Goal: Information Seeking & Learning: Learn about a topic

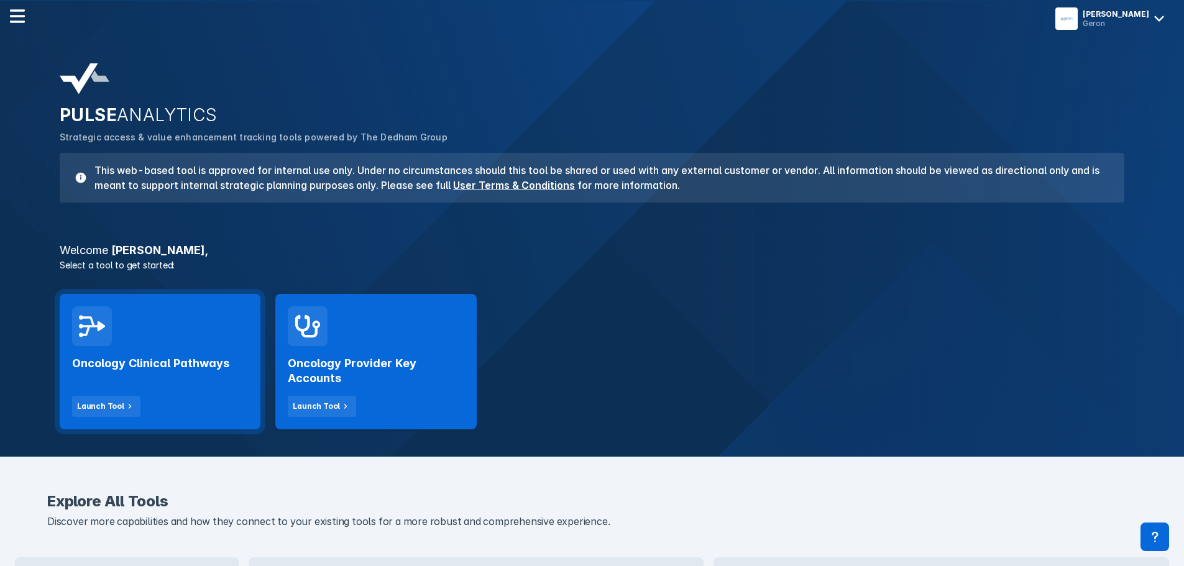
click at [170, 360] on h2 "Oncology Clinical Pathways" at bounding box center [150, 363] width 157 height 15
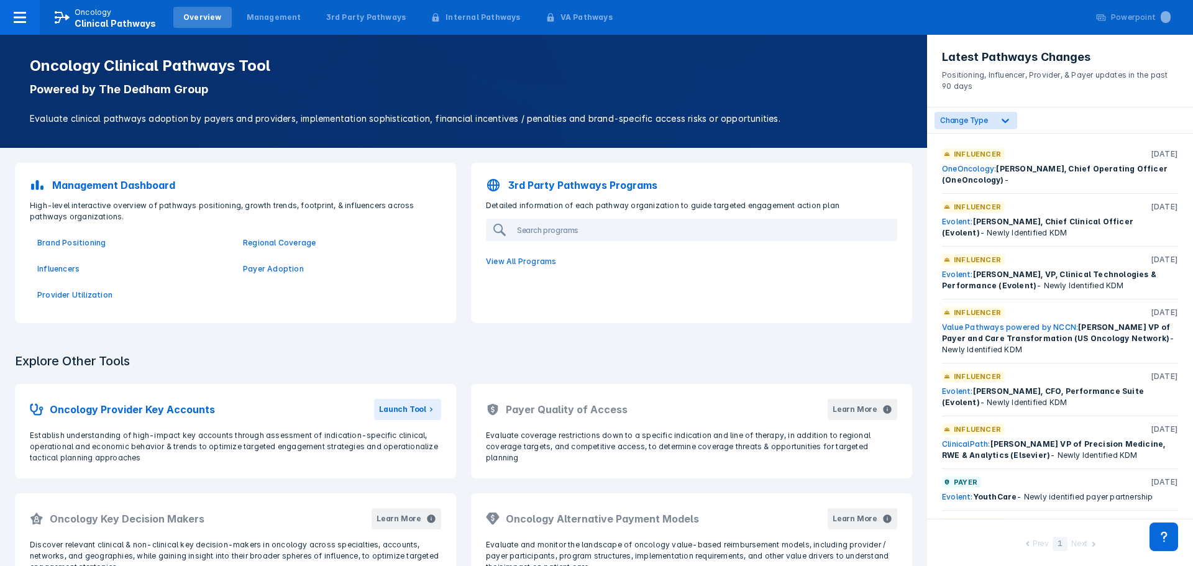
click at [578, 190] on p "3rd Party Pathways Programs" at bounding box center [582, 185] width 149 height 15
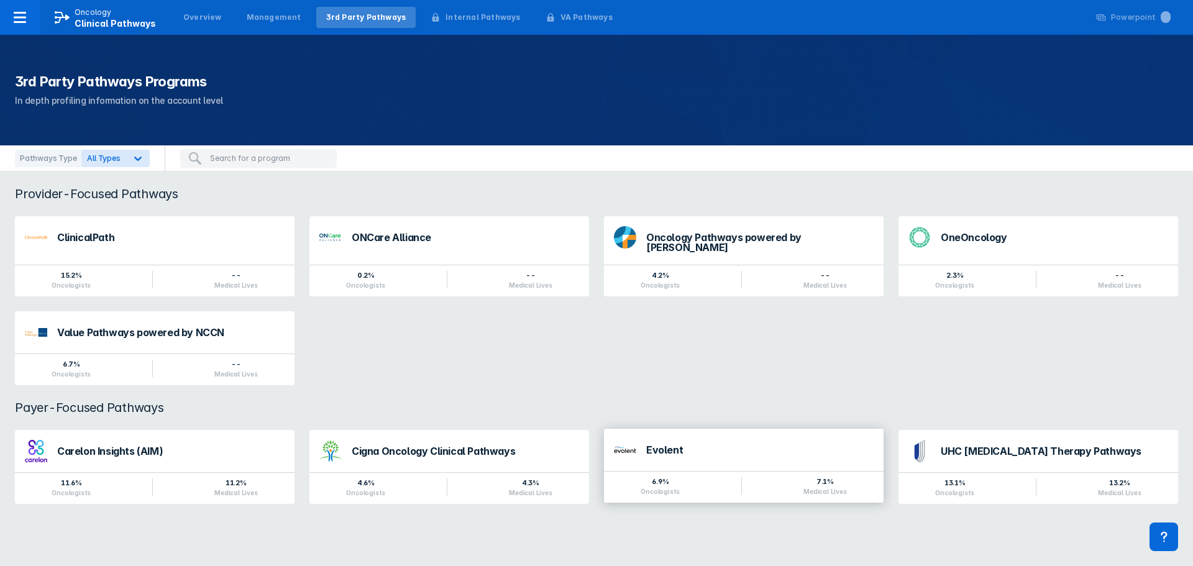
click at [668, 445] on div "Evolent" at bounding box center [759, 450] width 227 height 10
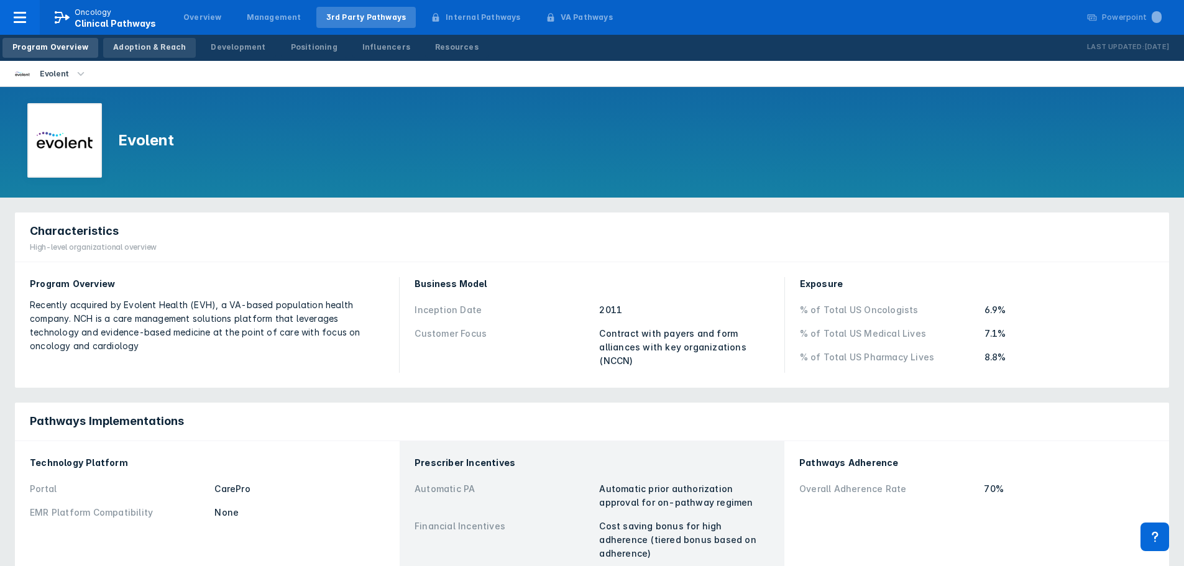
click at [148, 44] on div "Adoption & Reach" at bounding box center [149, 47] width 73 height 11
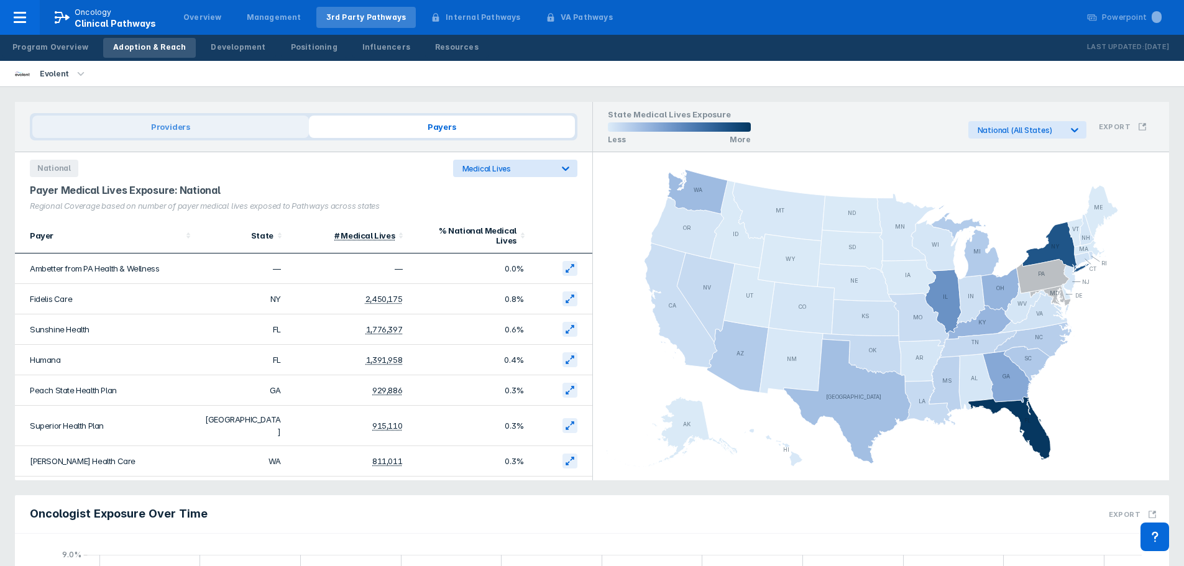
click at [175, 124] on span "Providers" at bounding box center [170, 127] width 277 height 22
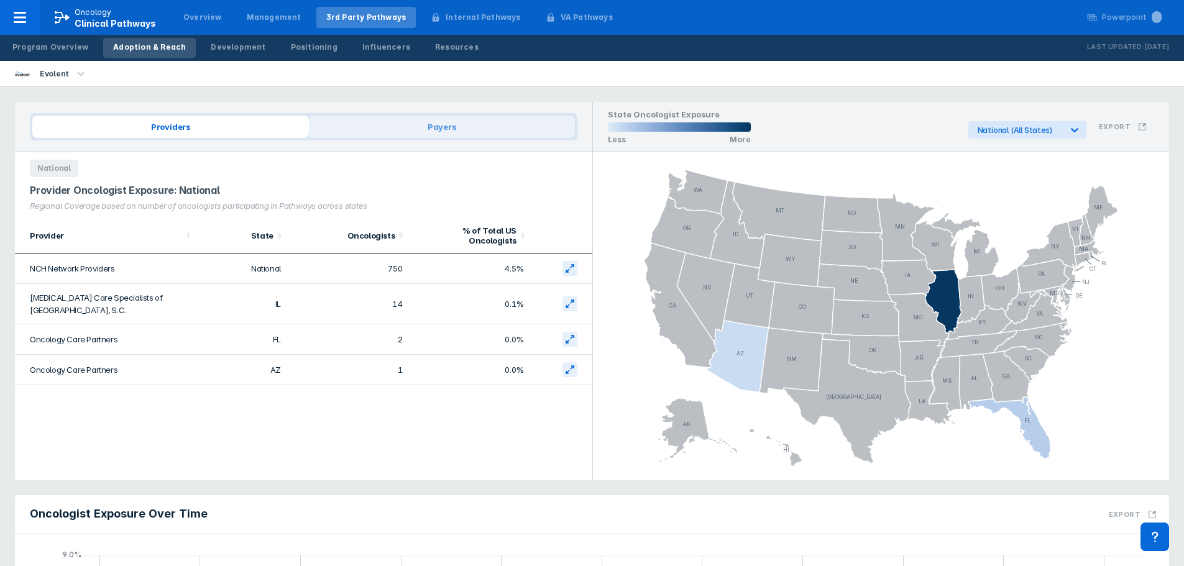
click at [442, 124] on span "Payers" at bounding box center [442, 127] width 266 height 22
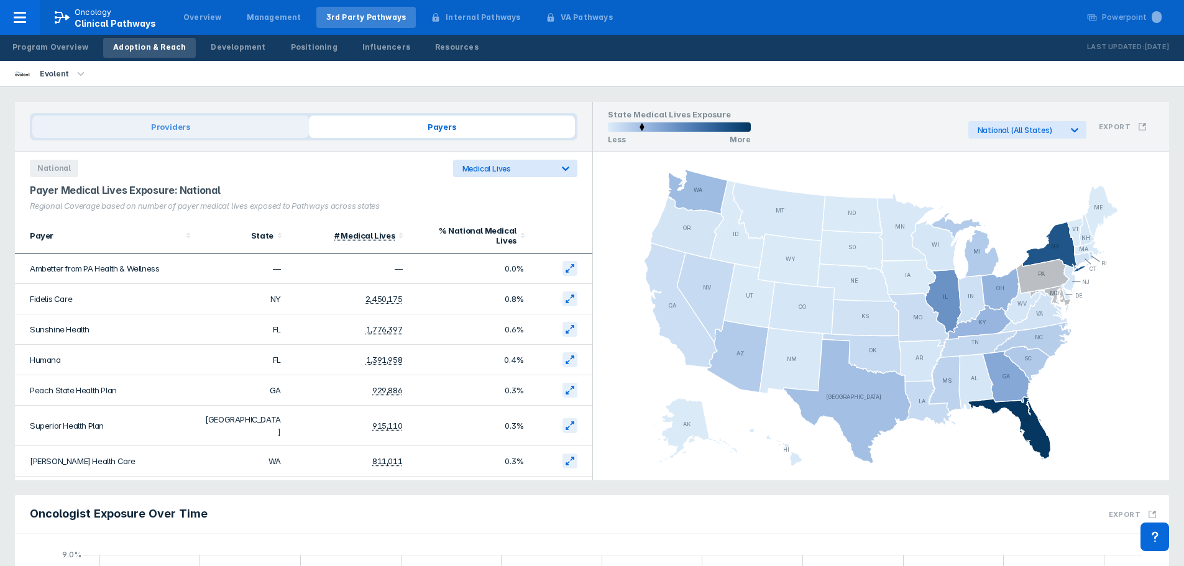
click at [166, 121] on span "Providers" at bounding box center [170, 127] width 277 height 22
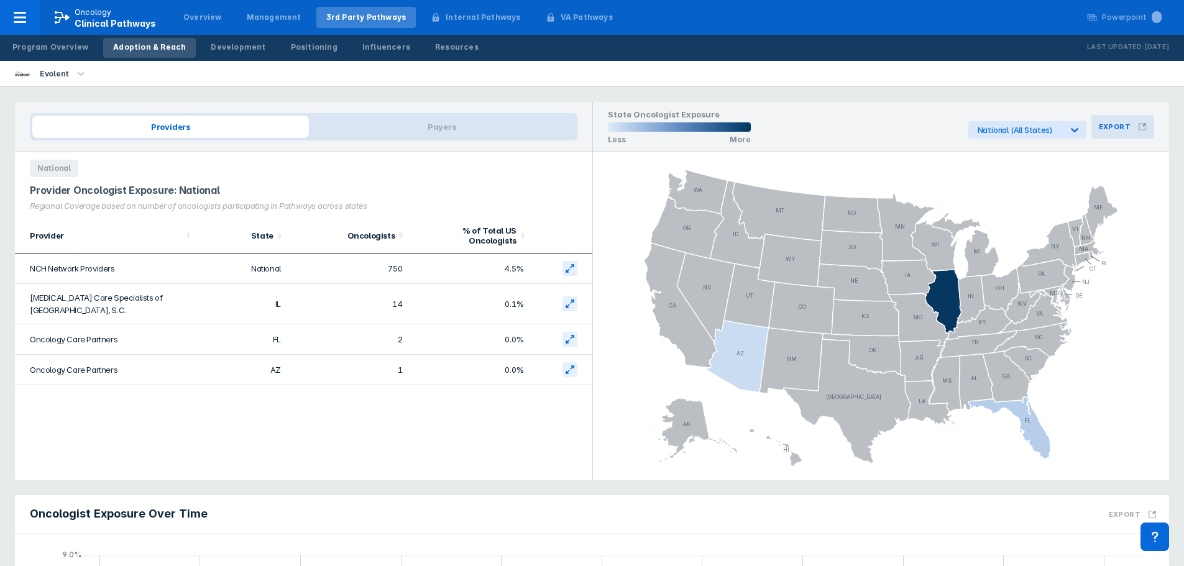
click at [1142, 128] on icon at bounding box center [1142, 126] width 9 height 9
click at [1070, 177] on div "Export PowerPoint Slide" at bounding box center [1073, 179] width 128 height 14
click at [526, 225] on th "% of Total US Oncologists" at bounding box center [470, 235] width 121 height 35
click at [483, 229] on div "% of Total US Oncologists" at bounding box center [466, 236] width 99 height 20
click at [47, 43] on div "Program Overview" at bounding box center [50, 47] width 76 height 11
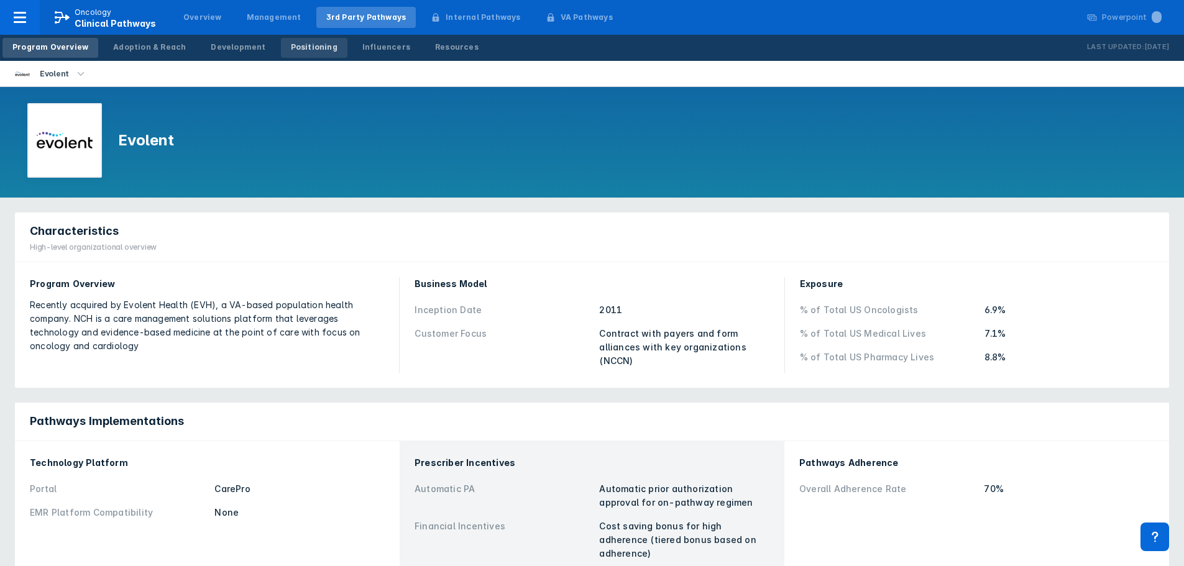
click at [311, 44] on div "Positioning" at bounding box center [314, 47] width 47 height 11
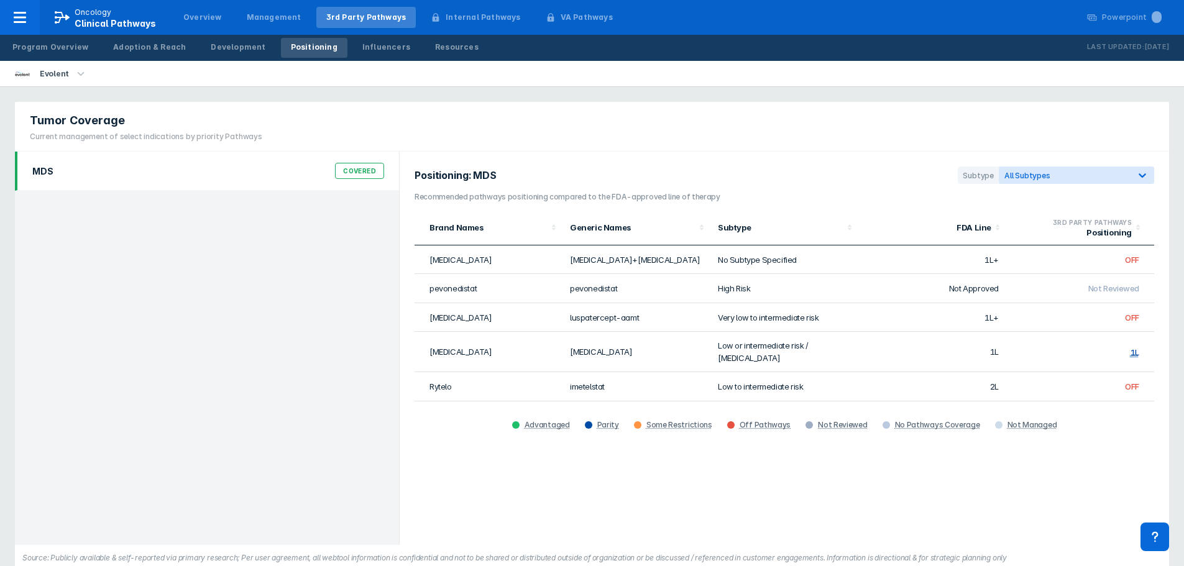
click at [1014, 488] on div "Positioning: MDS Subtype All Subtypes Recommended pathways positioning compared…" at bounding box center [784, 348] width 769 height 393
click at [373, 44] on div "Influencers" at bounding box center [386, 47] width 48 height 11
